Goal: Information Seeking & Learning: Learn about a topic

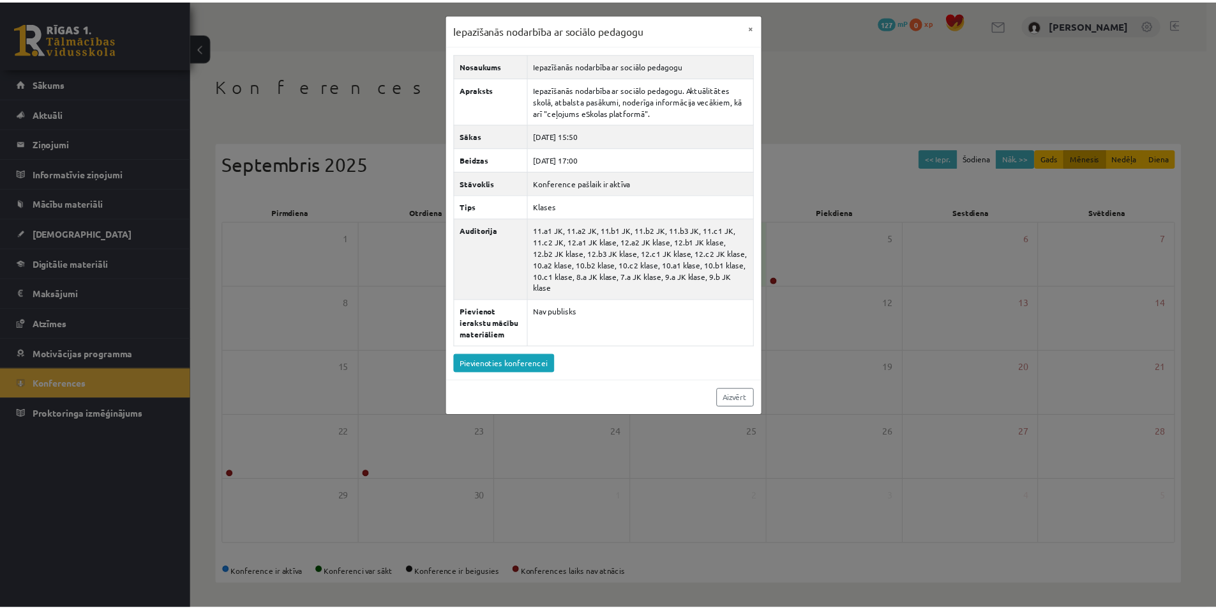
scroll to position [2, 0]
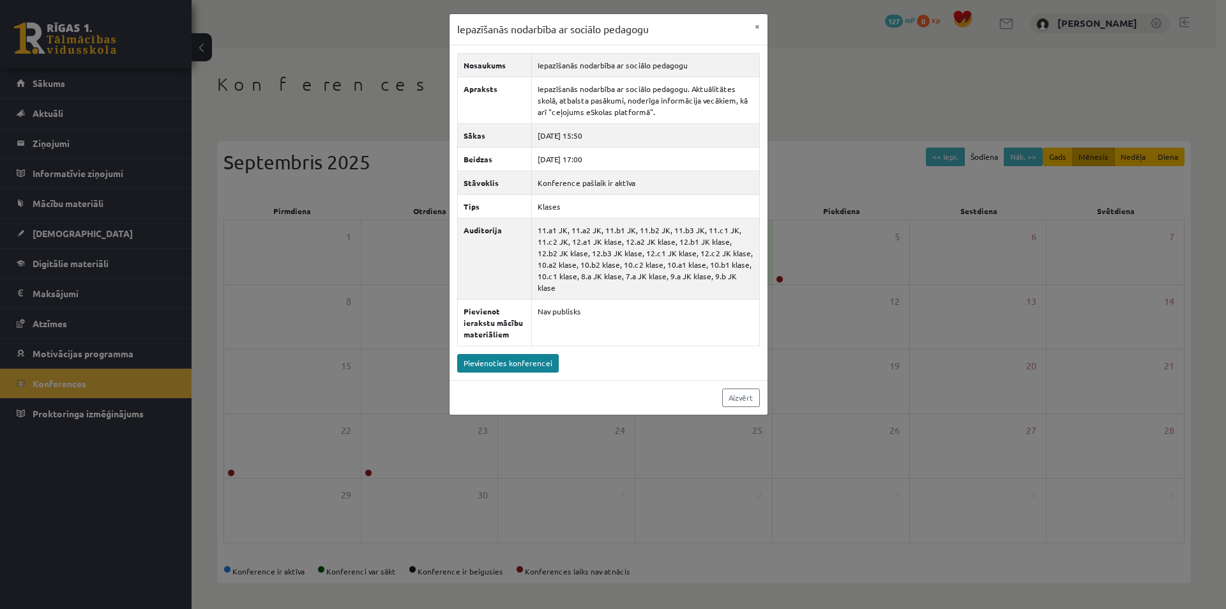
click at [526, 354] on link "Pievienoties konferencei" at bounding box center [508, 363] width 102 height 19
click at [757, 28] on button "×" at bounding box center [757, 26] width 20 height 24
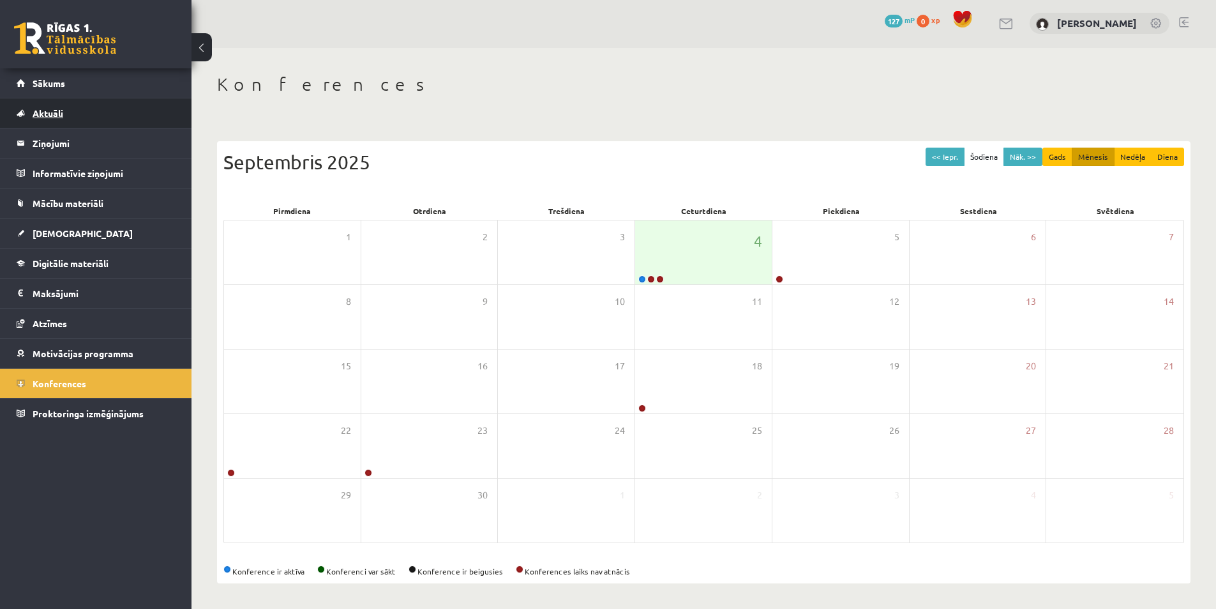
click at [59, 112] on span "Aktuāli" at bounding box center [48, 112] width 31 height 11
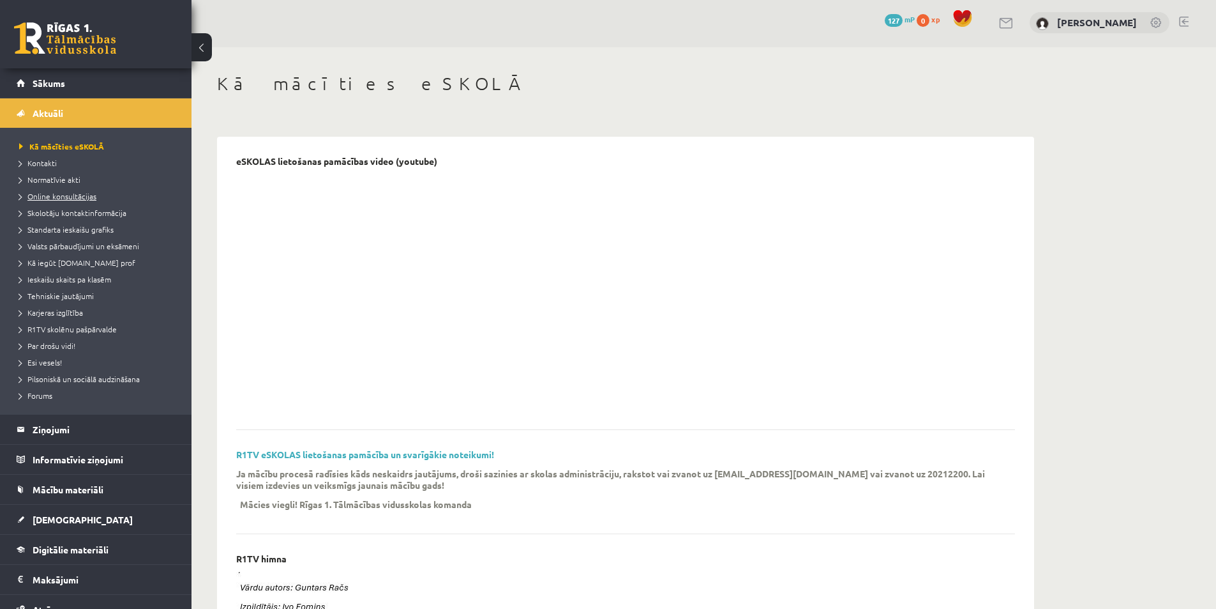
click at [65, 196] on span "Online konsultācijas" at bounding box center [57, 196] width 77 height 10
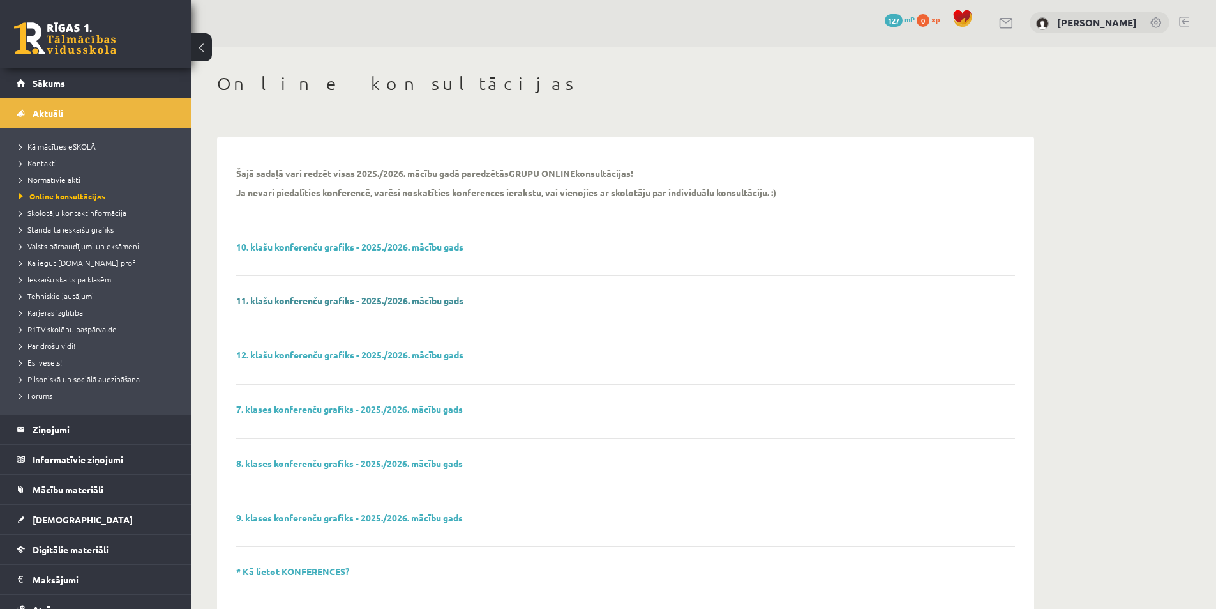
click at [327, 301] on link "11. klašu konferenču grafiks - 2025./2026. mācību gads" at bounding box center [349, 299] width 227 height 11
click at [65, 213] on span "Skolotāju kontaktinformācija" at bounding box center [72, 213] width 107 height 10
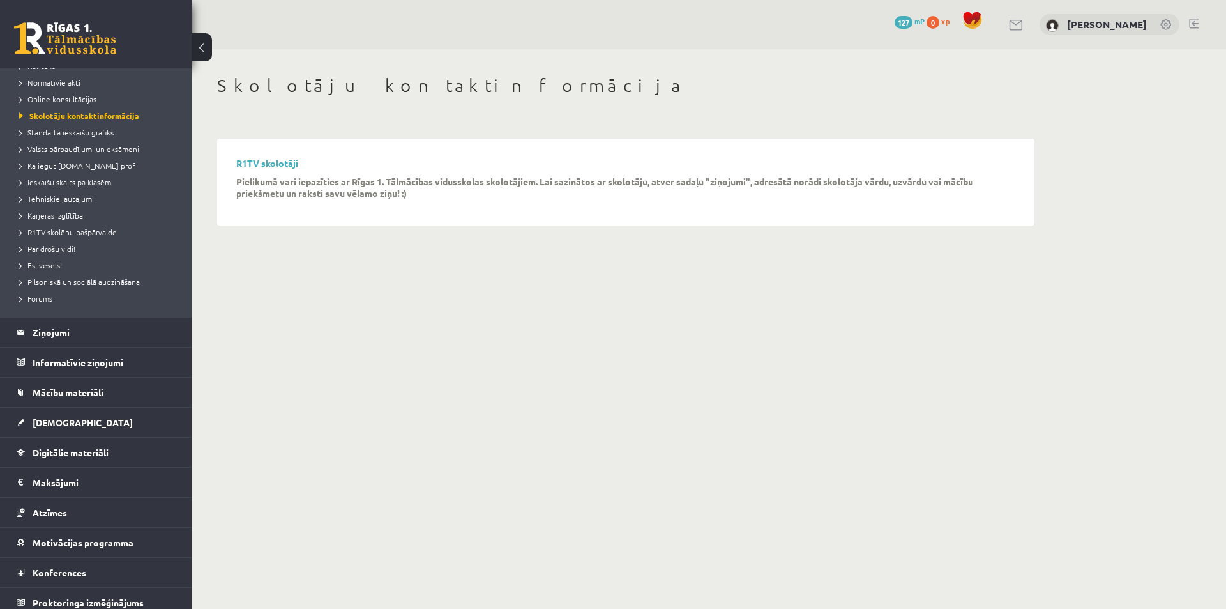
scroll to position [105, 0]
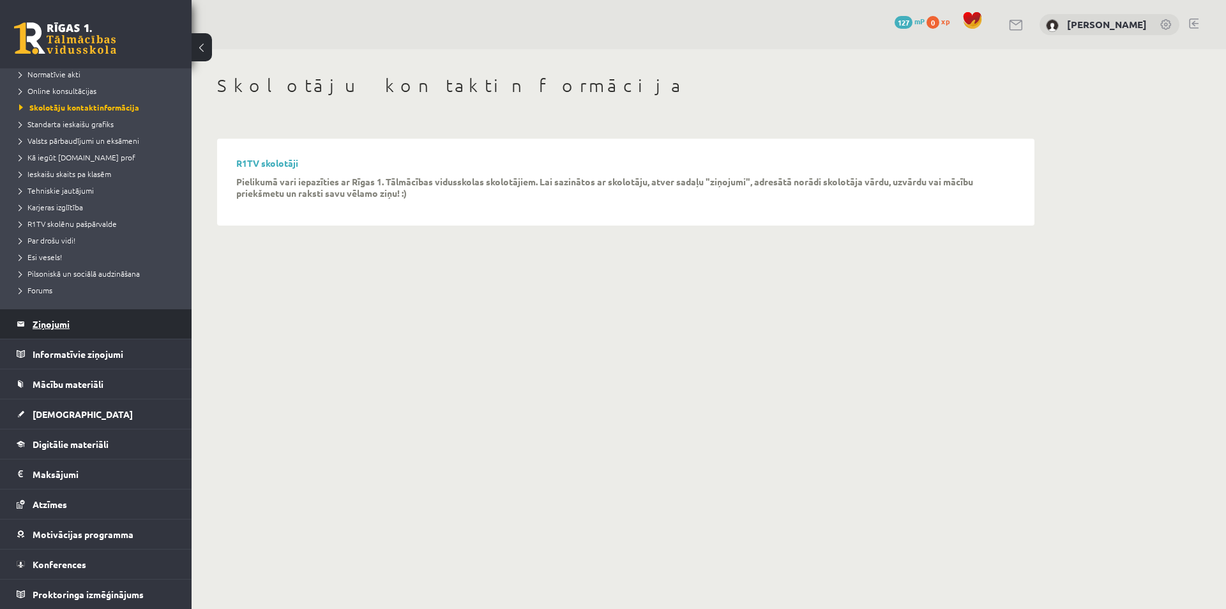
click at [84, 322] on legend "Ziņojumi 0" at bounding box center [104, 323] width 143 height 29
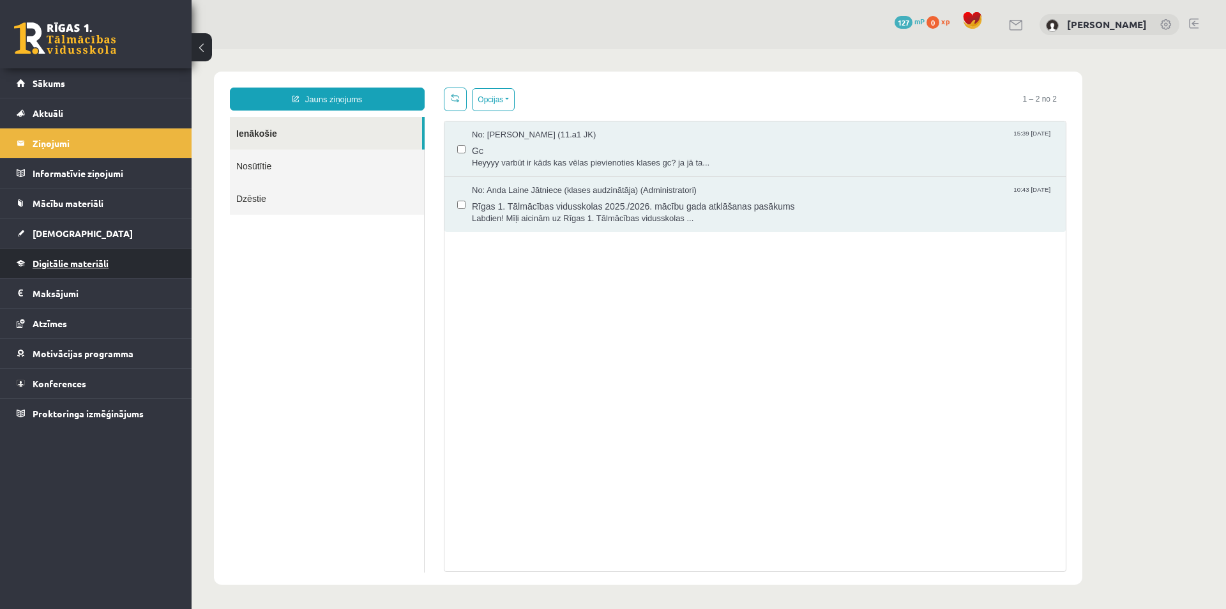
click at [86, 269] on link "Digitālie materiāli" at bounding box center [96, 262] width 159 height 29
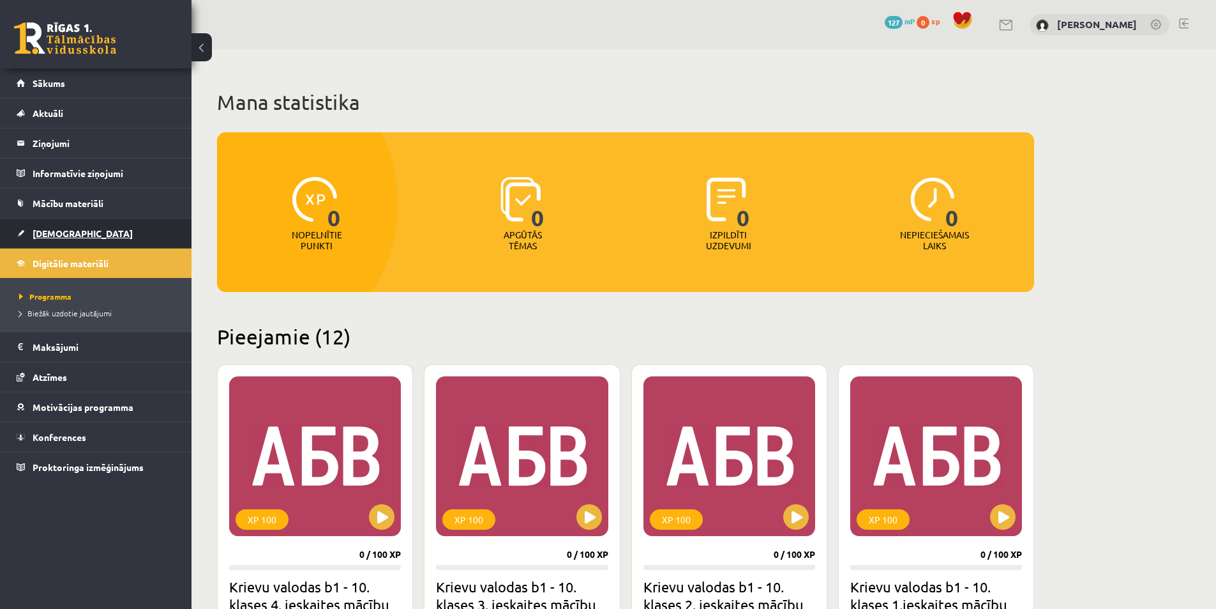
click at [50, 237] on span "[DEMOGRAPHIC_DATA]" at bounding box center [83, 232] width 100 height 11
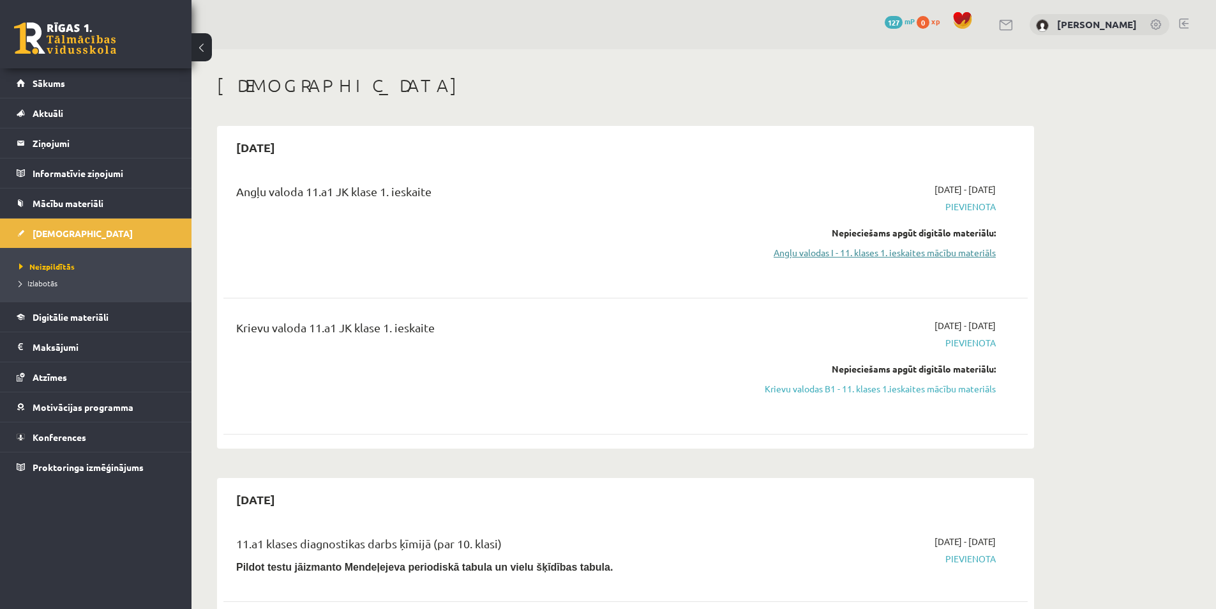
click at [931, 252] on link "Angļu valodas I - 11. klases 1. ieskaites mācību materiāls" at bounding box center [875, 252] width 241 height 13
click at [56, 144] on legend "Ziņojumi 0" at bounding box center [104, 142] width 143 height 29
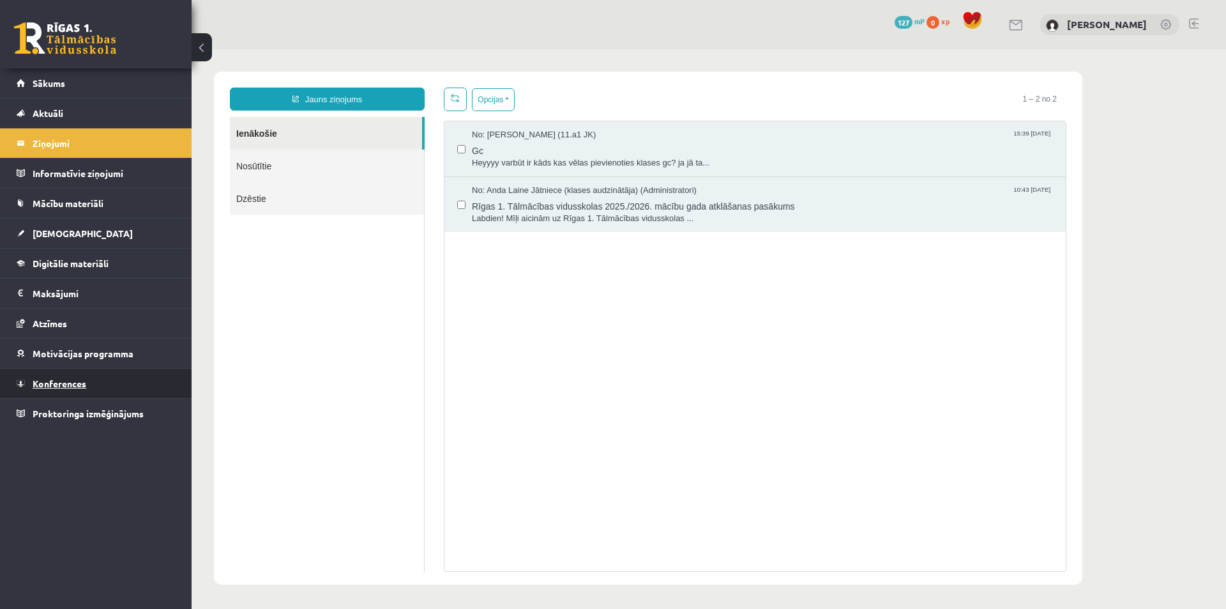
click at [66, 379] on span "Konferences" at bounding box center [60, 382] width 54 height 11
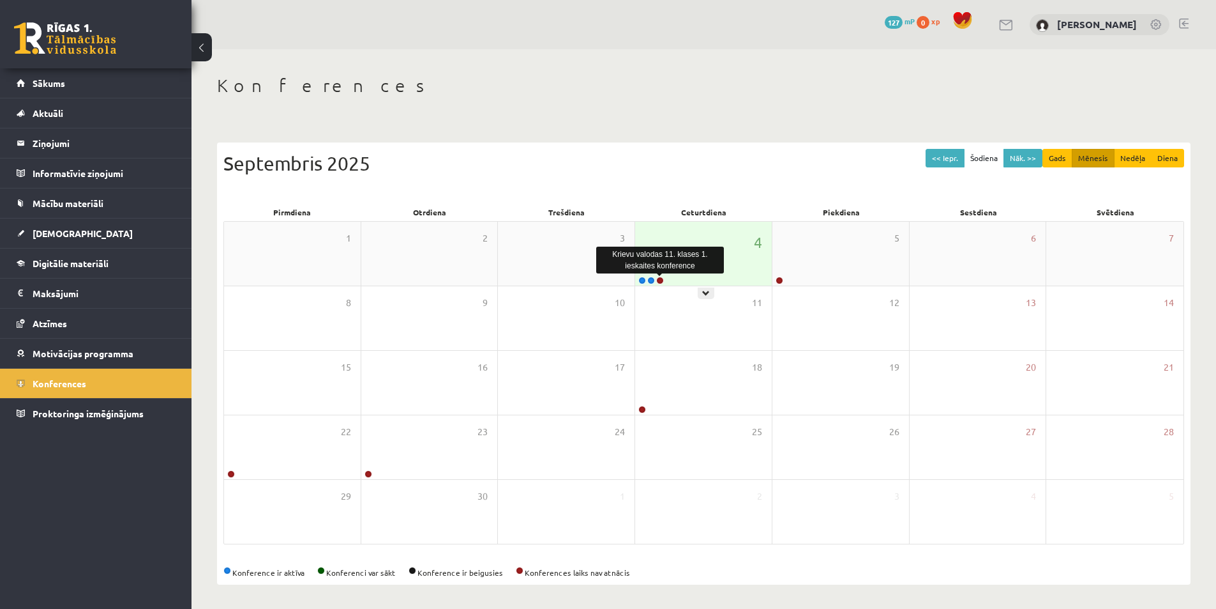
click at [662, 280] on link at bounding box center [660, 281] width 8 height 8
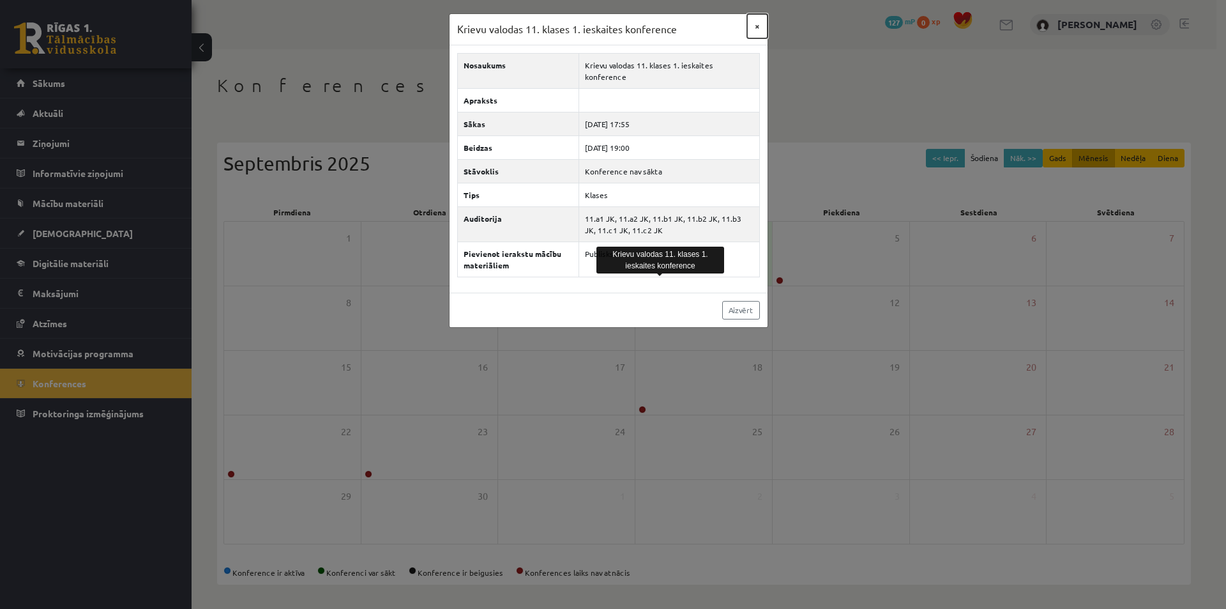
click at [763, 29] on button "×" at bounding box center [757, 26] width 20 height 24
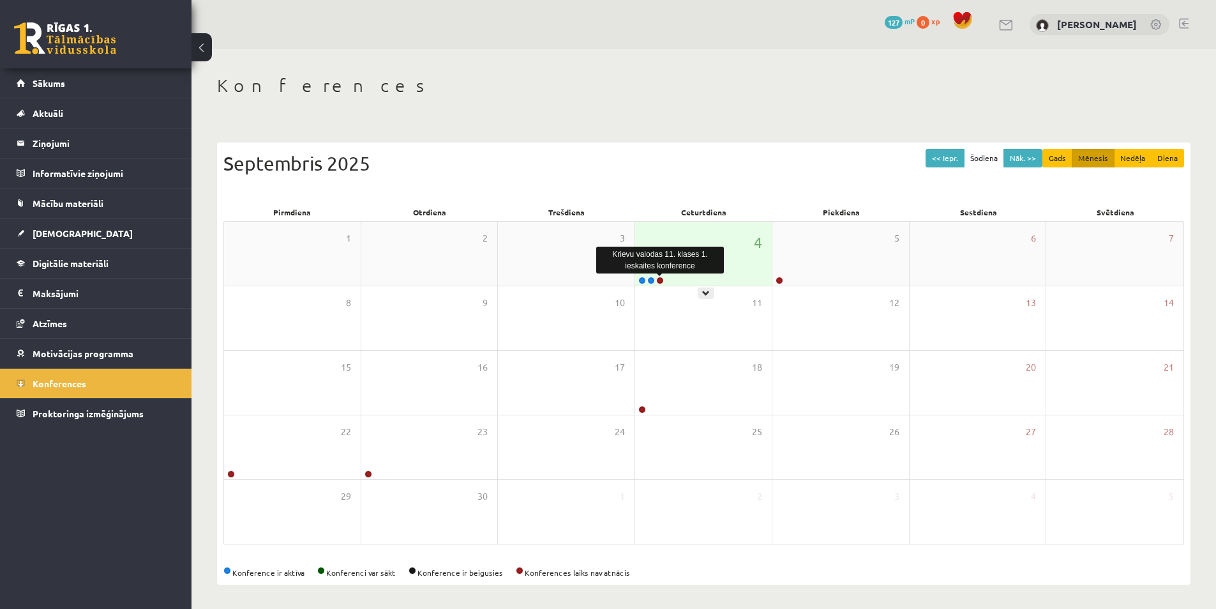
click at [662, 281] on link at bounding box center [660, 281] width 8 height 8
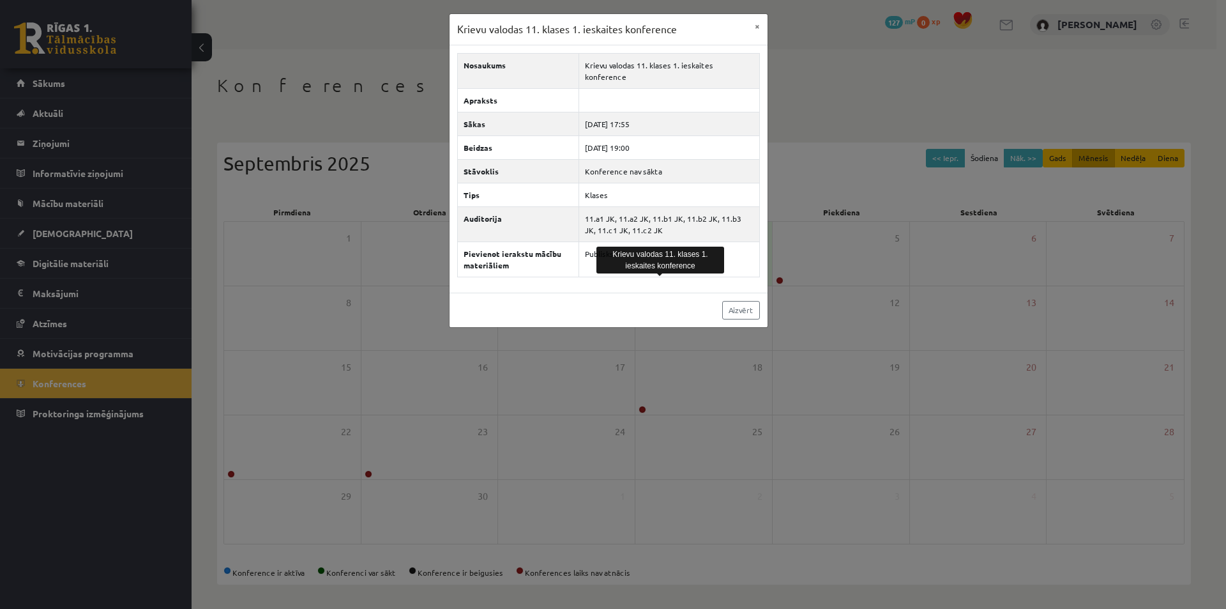
click at [842, 135] on div "Krievu valodas 11. klases 1. ieskaites konference × Nosaukums Krievu valodas 11…" at bounding box center [613, 304] width 1226 height 609
